Goal: Task Accomplishment & Management: Use online tool/utility

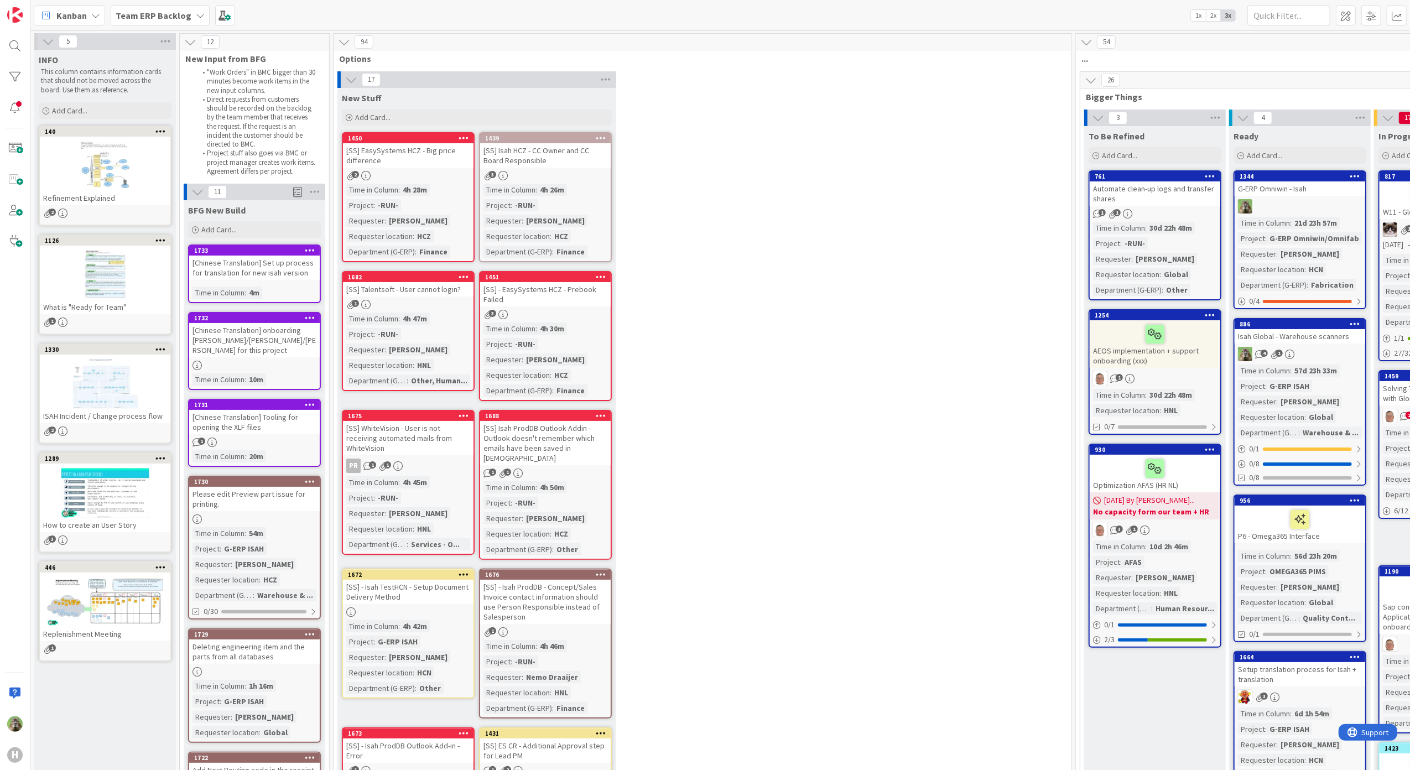
click at [147, 20] on span "Team ERP Backlog" at bounding box center [154, 15] width 76 height 13
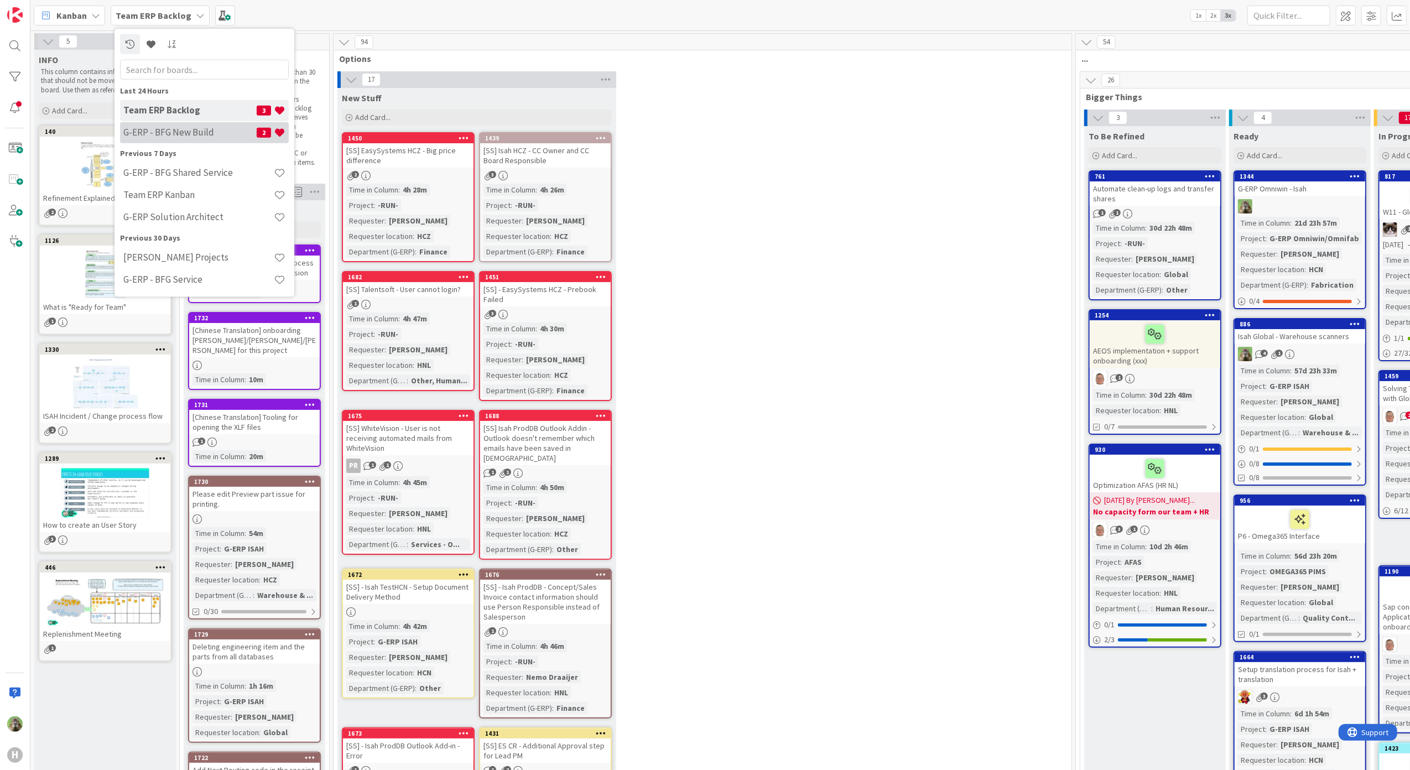
click at [241, 140] on div "G-ERP - BFG New Build 2" at bounding box center [204, 132] width 169 height 21
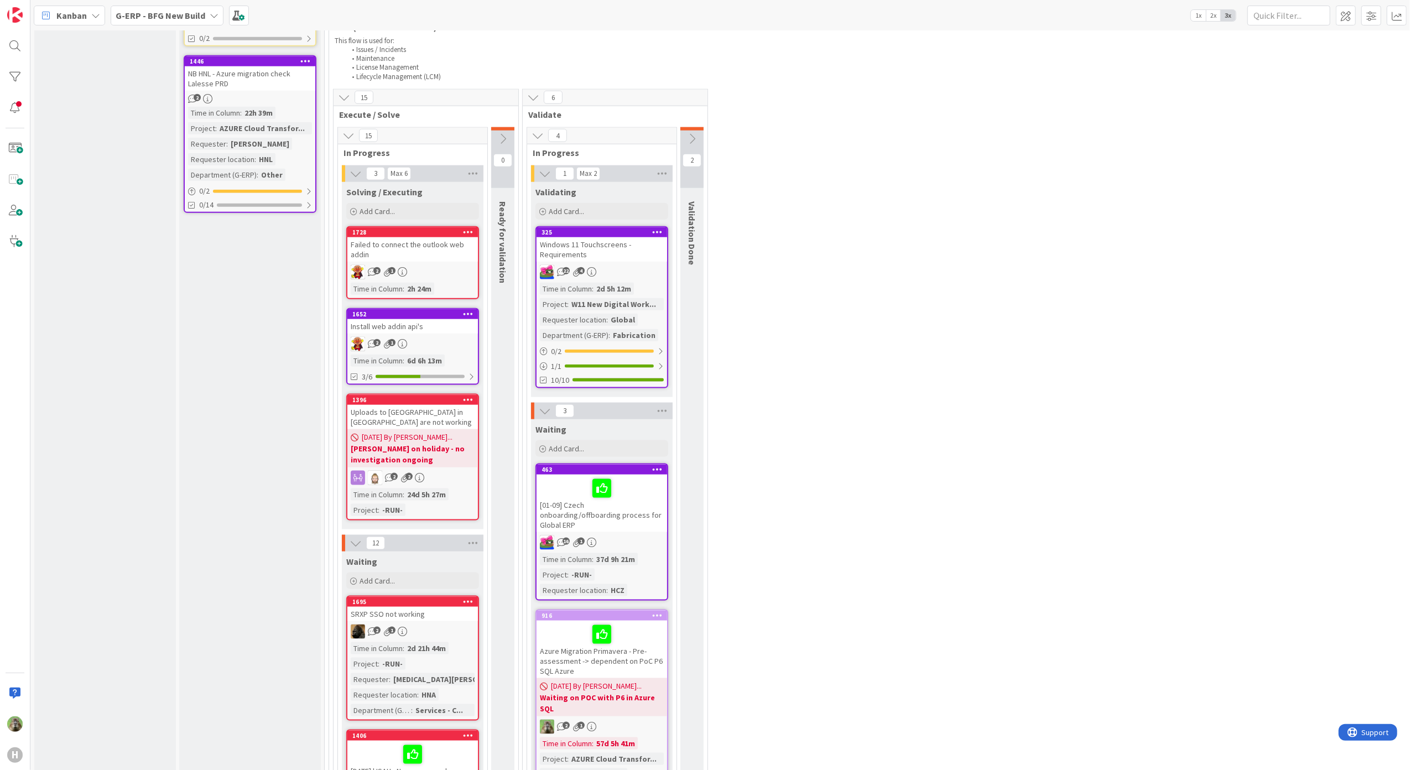
scroll to position [1253, 0]
click at [184, 22] on div "G-ERP - BFG New Build" at bounding box center [167, 16] width 113 height 20
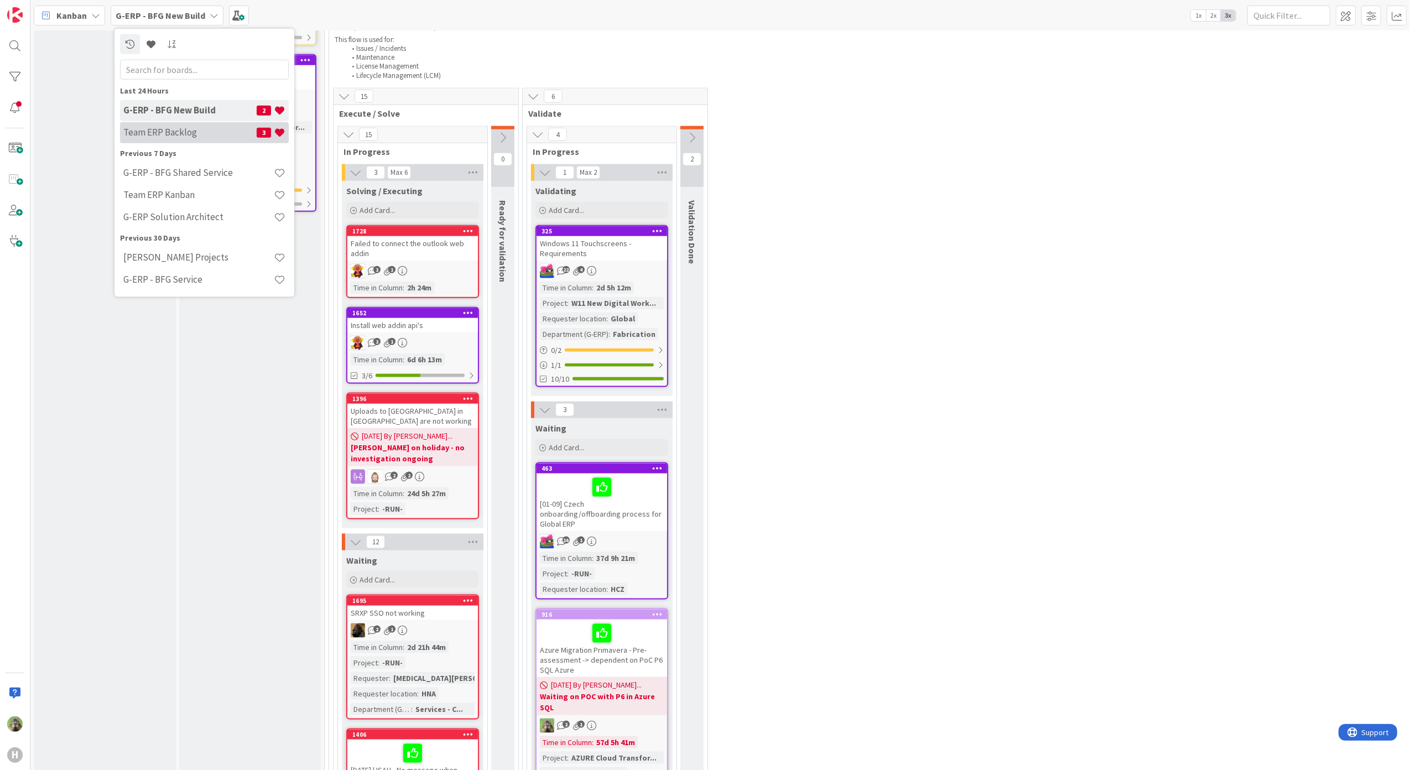
click at [212, 123] on div "Team ERP Backlog 3" at bounding box center [204, 132] width 169 height 21
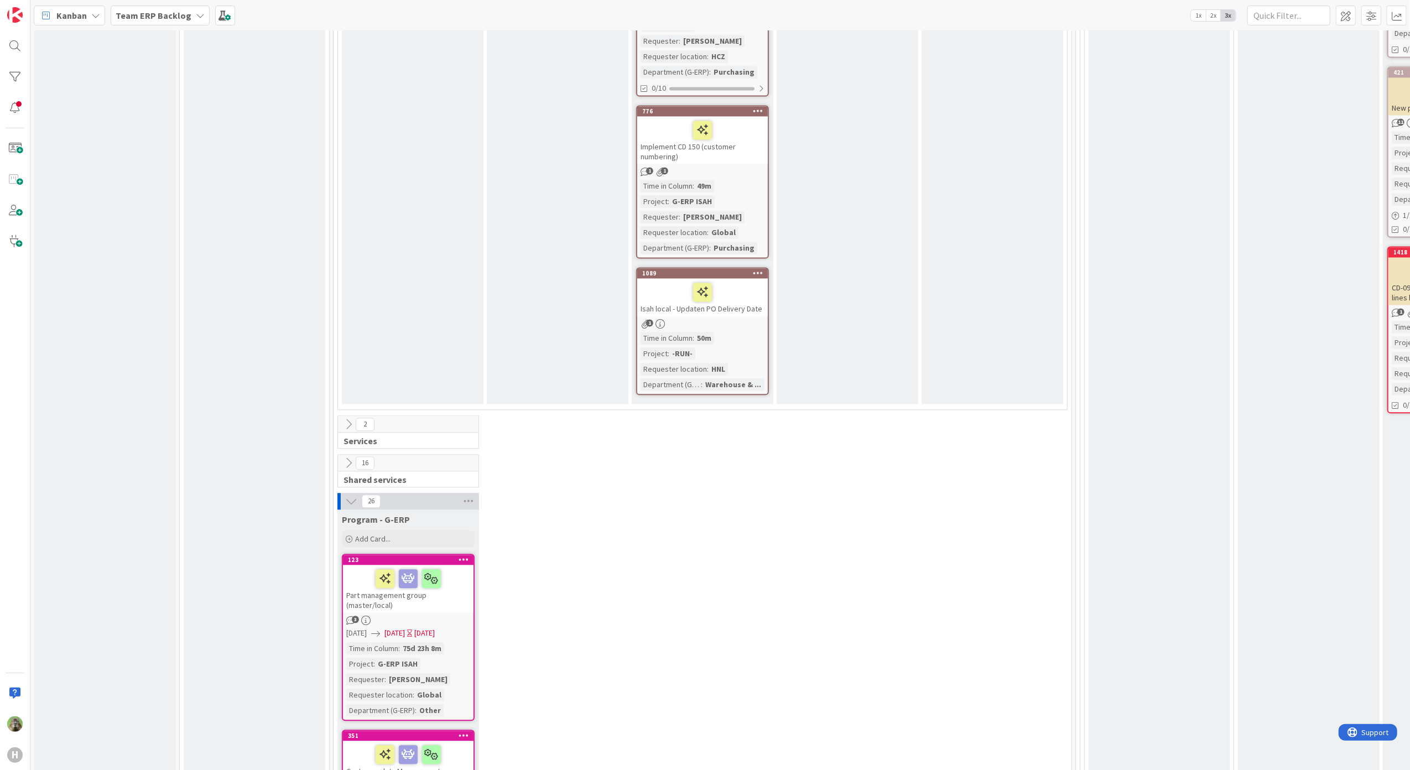
scroll to position [2284, 0]
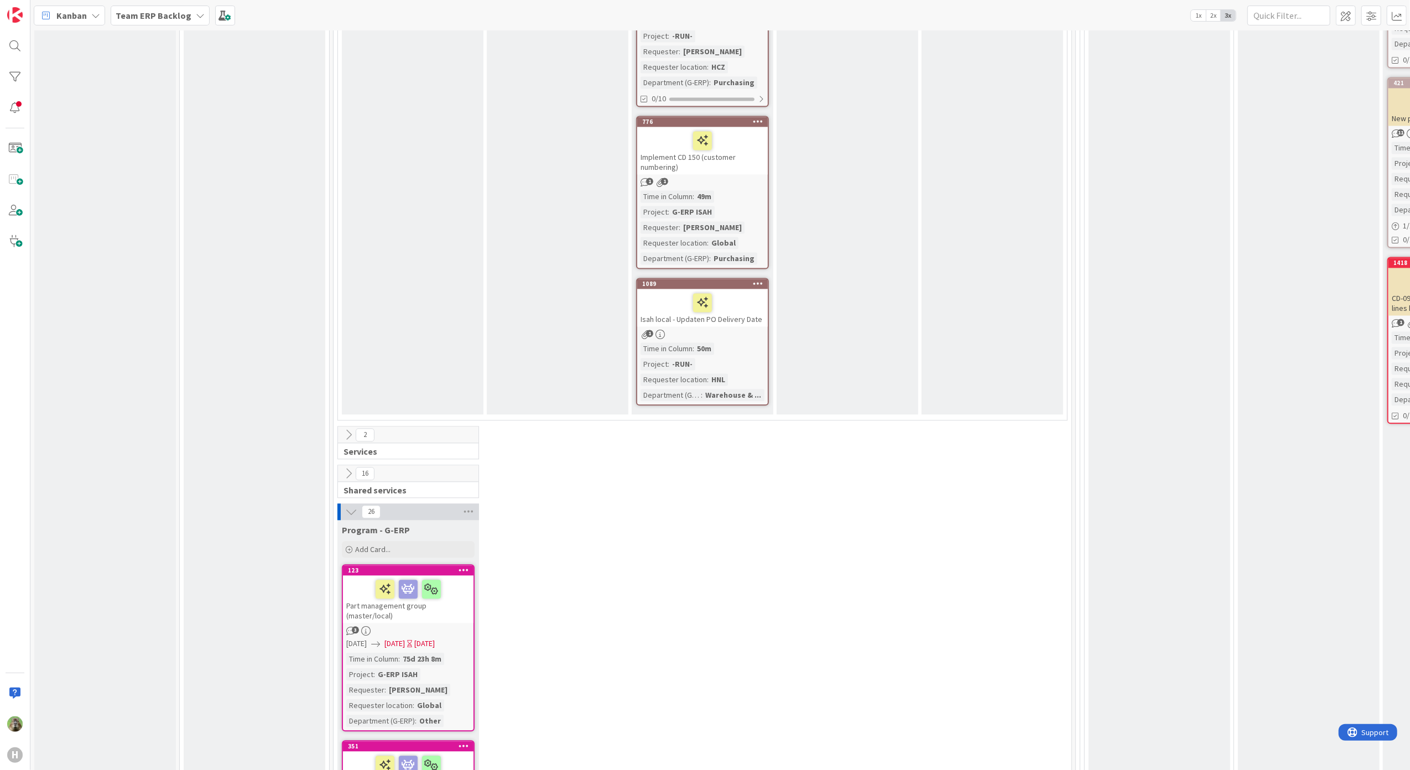
click at [600, 426] on div "2 Services" at bounding box center [702, 445] width 733 height 39
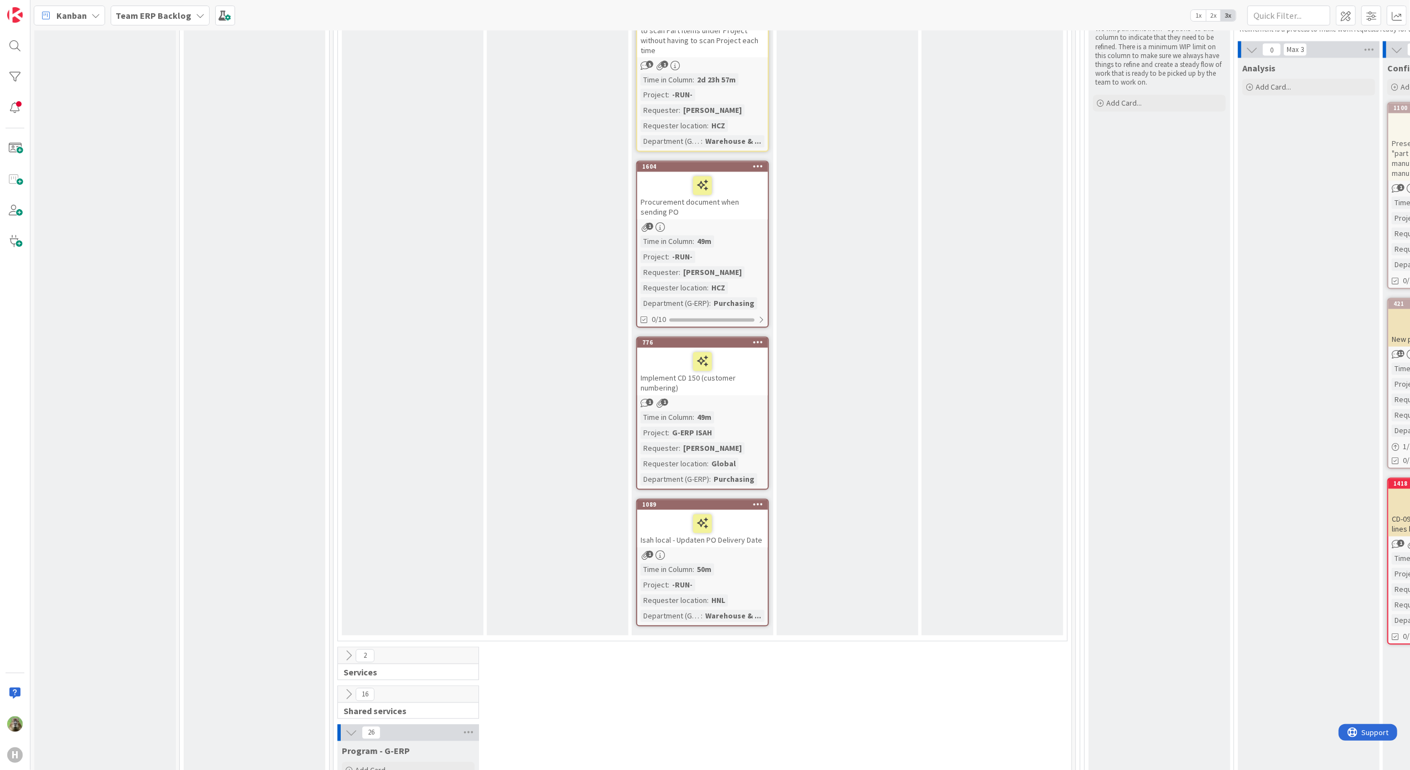
scroll to position [2358, 0]
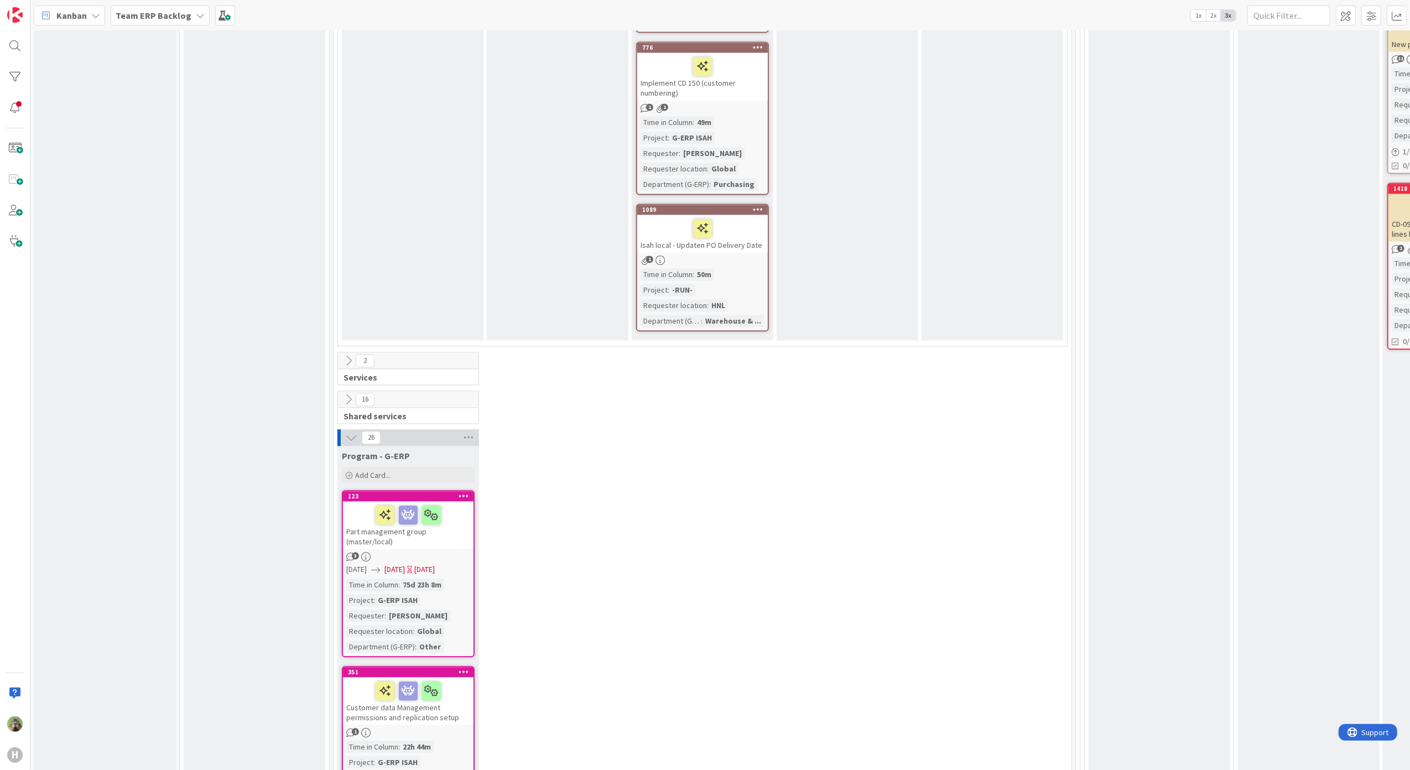
click at [348, 354] on icon at bounding box center [348, 360] width 12 height 12
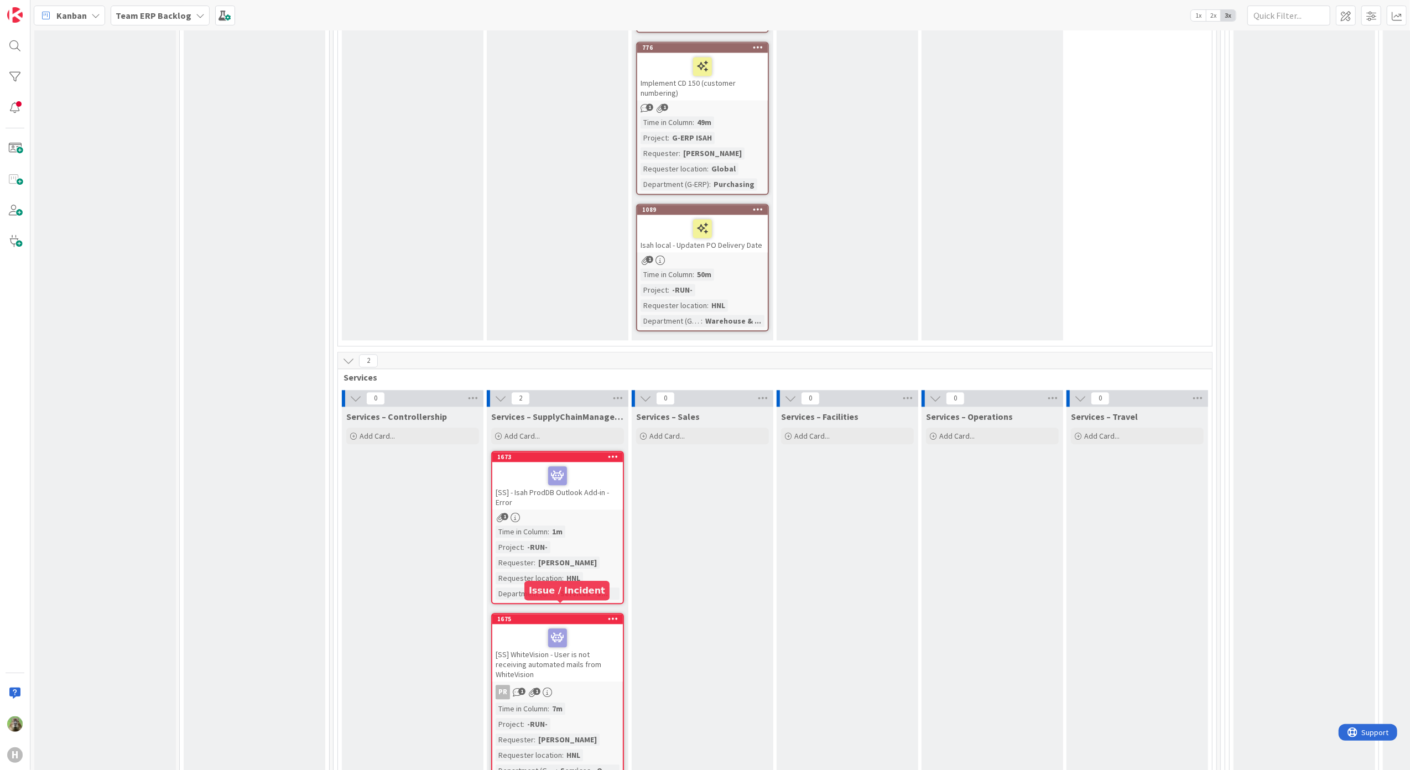
click at [589, 491] on div "[SS] - Isah ProdDB Outlook Add-in - Error" at bounding box center [557, 486] width 131 height 48
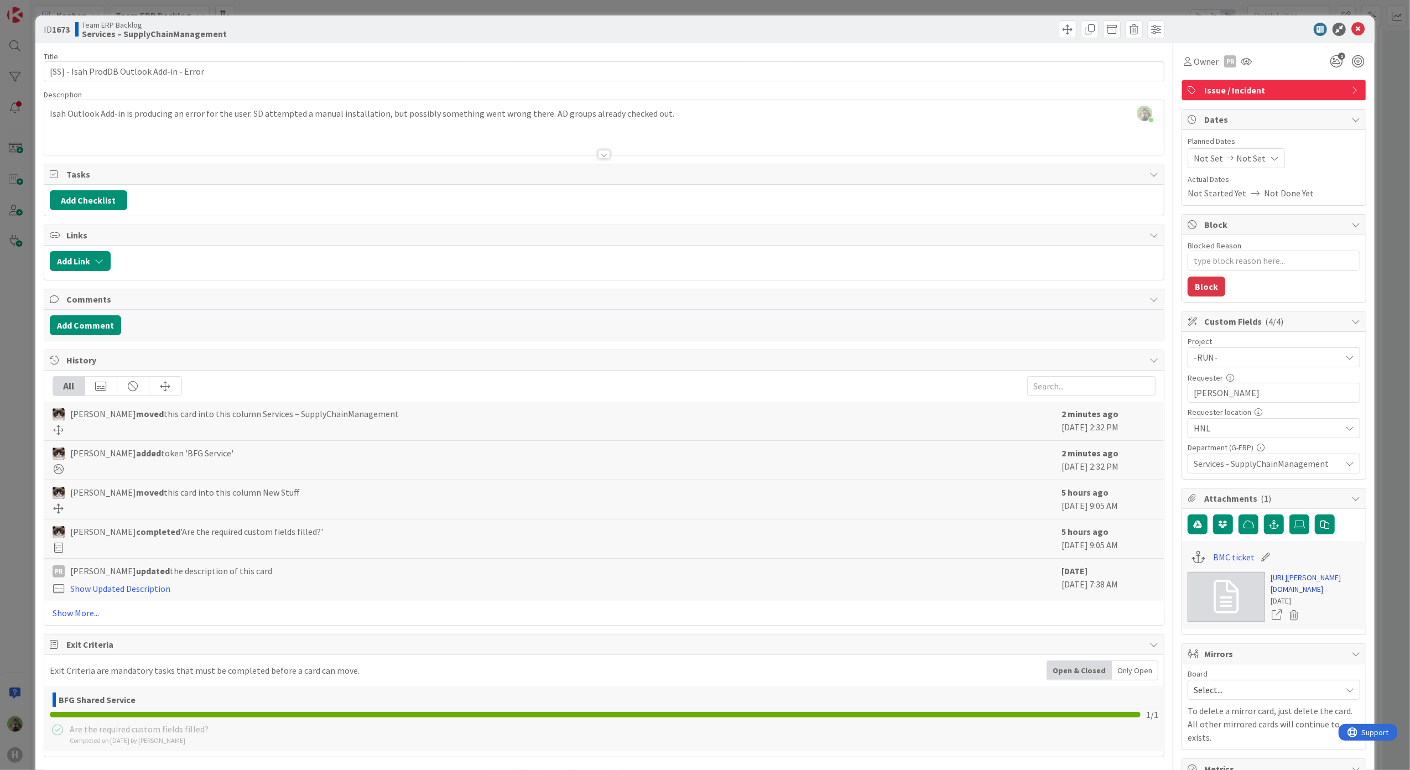
click at [1304, 588] on link "[URL][PERSON_NAME][DOMAIN_NAME]" at bounding box center [1315, 583] width 90 height 23
type textarea "x"
click at [9, 328] on div "ID 1673 Team ERP Backlog Services – SupplyChainManagement Title 41 / 128 [SS] -…" at bounding box center [705, 385] width 1410 height 770
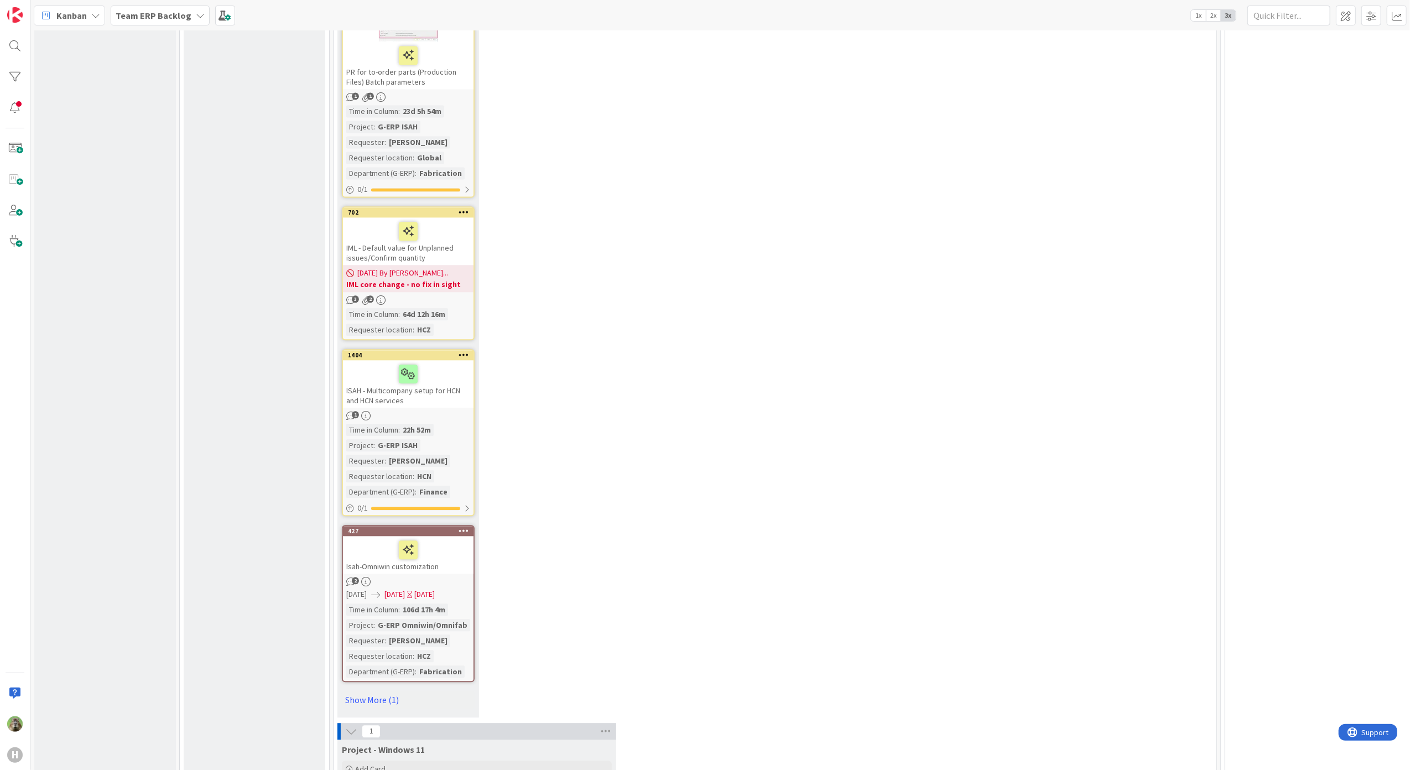
scroll to position [6568, 0]
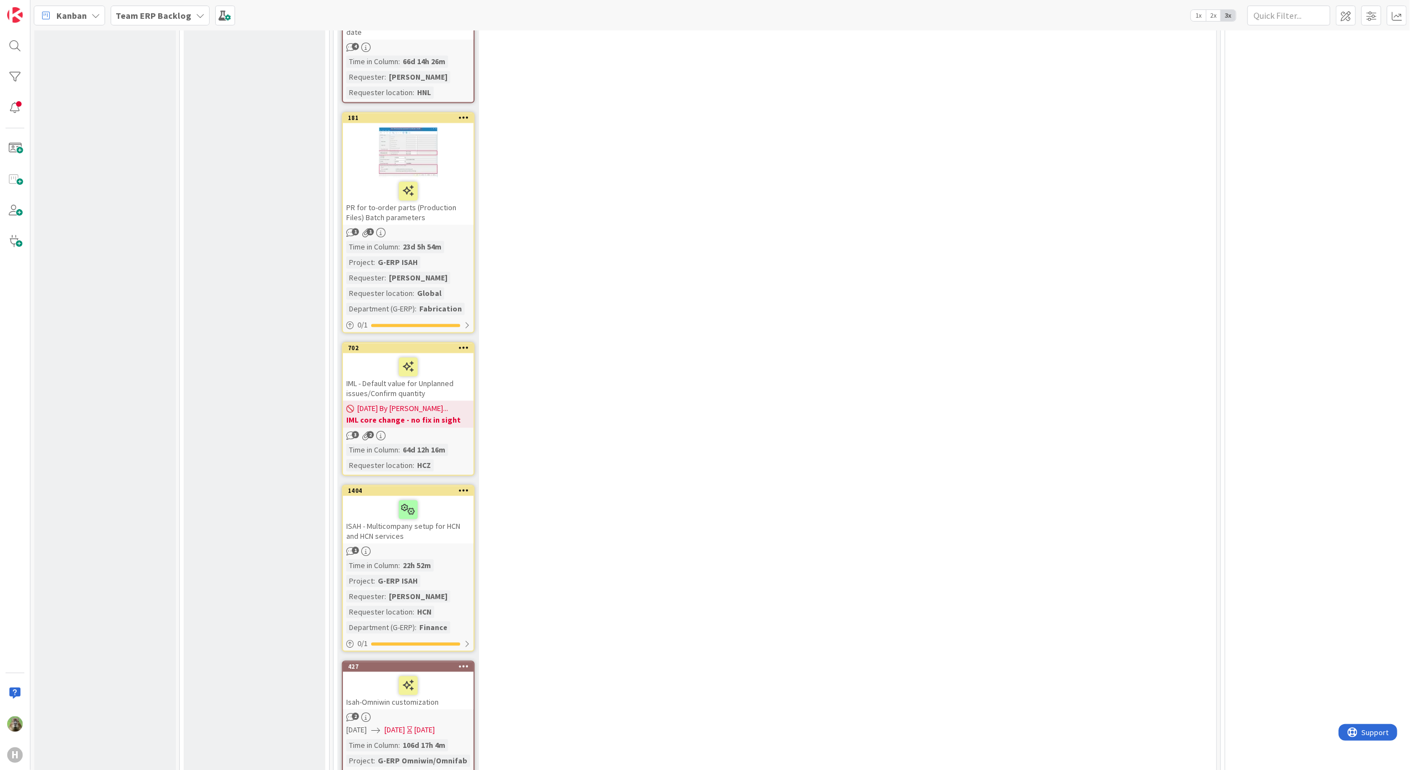
click at [137, 12] on b "Team ERP Backlog" at bounding box center [154, 15] width 76 height 11
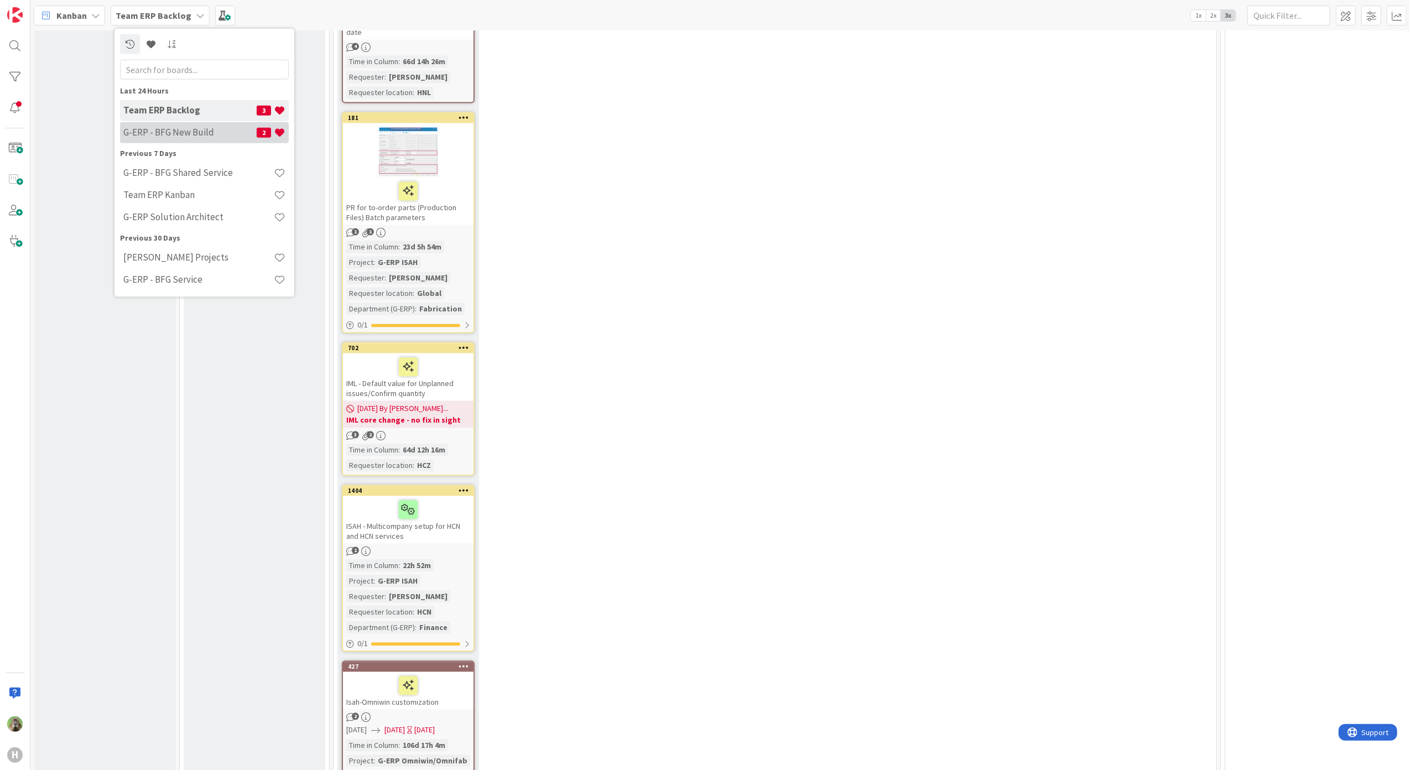
click at [200, 123] on div "G-ERP - BFG New Build 2" at bounding box center [204, 132] width 169 height 21
